Goal: Information Seeking & Learning: Learn about a topic

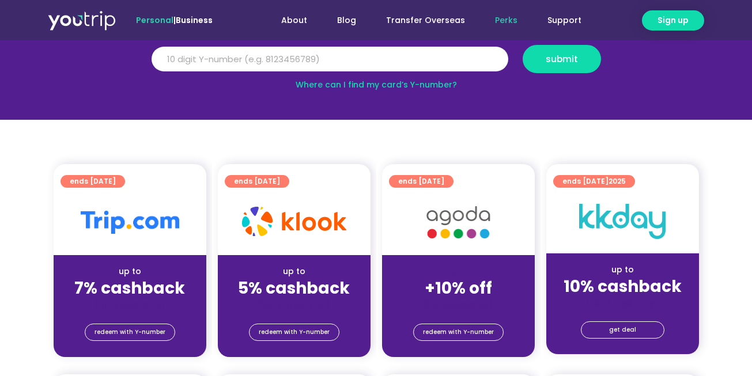
scroll to position [173, 0]
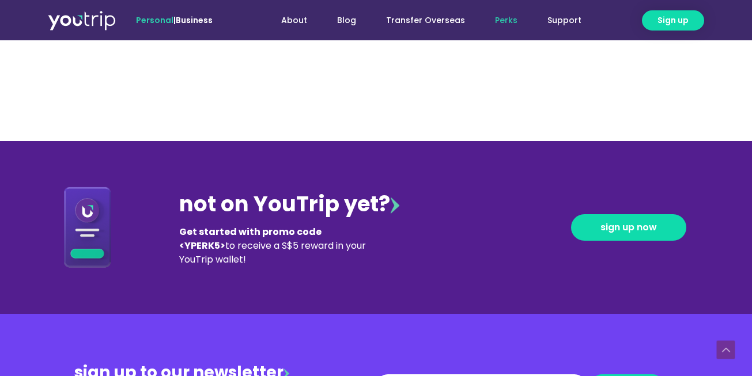
scroll to position [1173, 0]
